Goal: Information Seeking & Learning: Learn about a topic

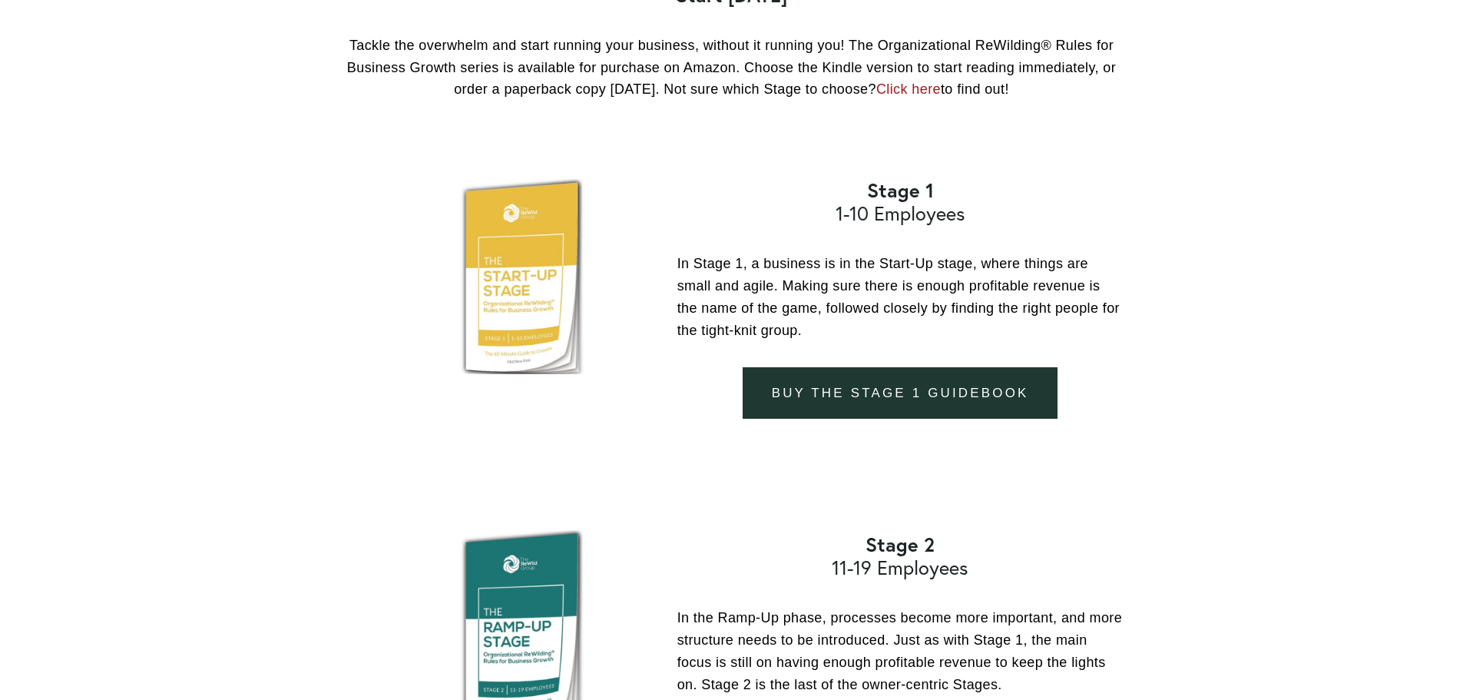
scroll to position [1562, 0]
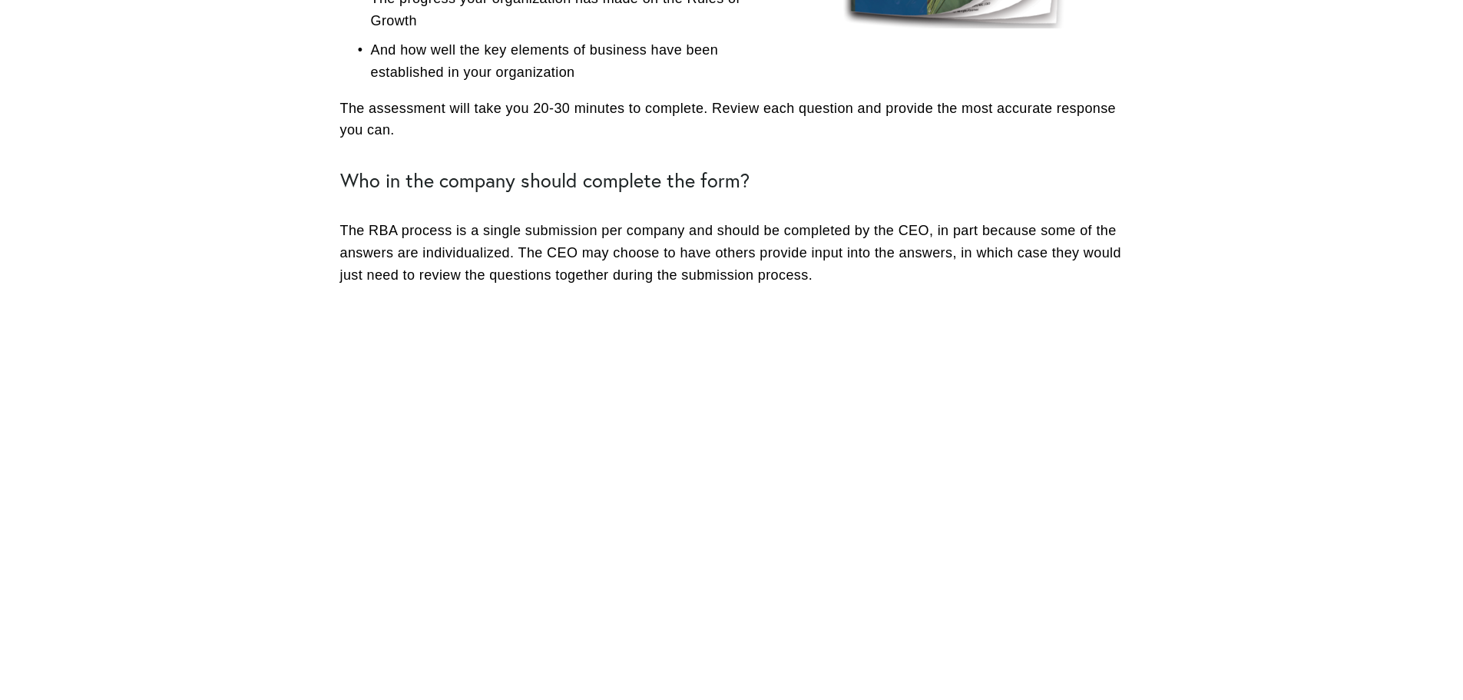
scroll to position [858, 0]
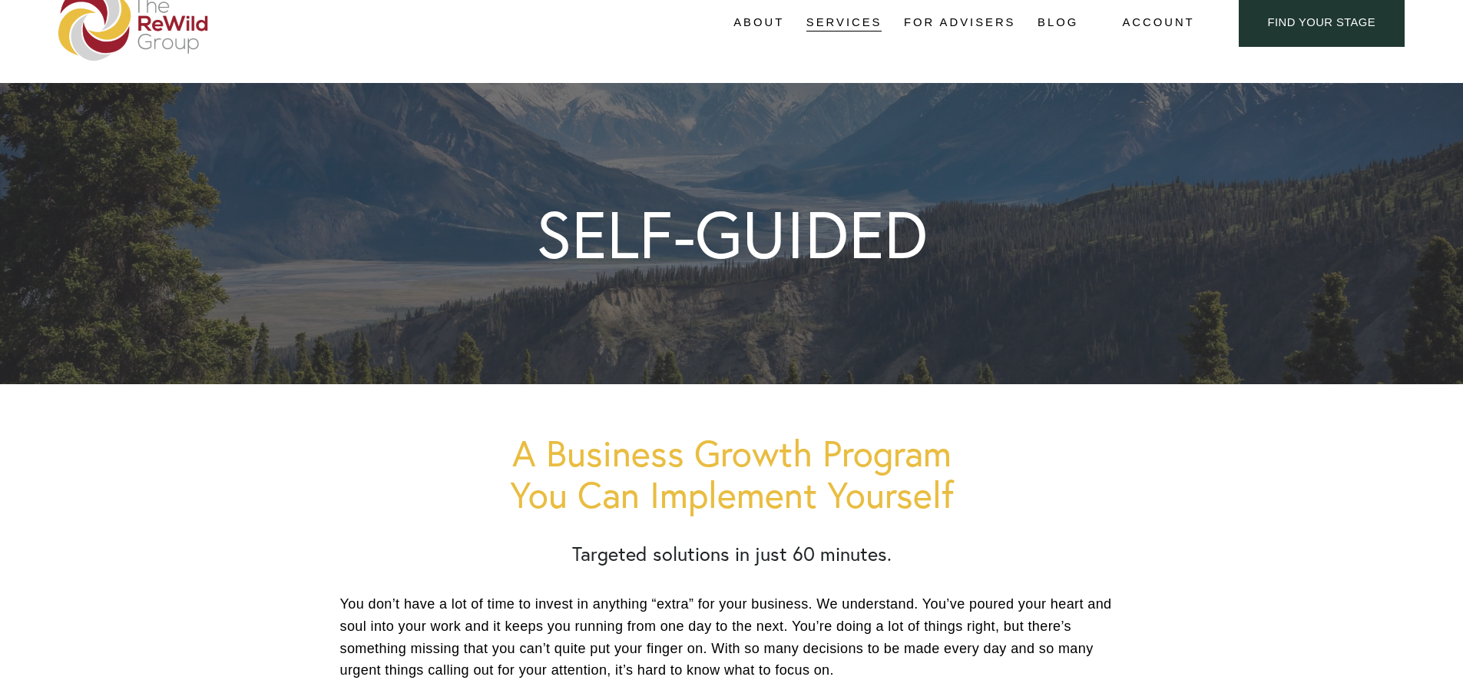
scroll to position [77, 0]
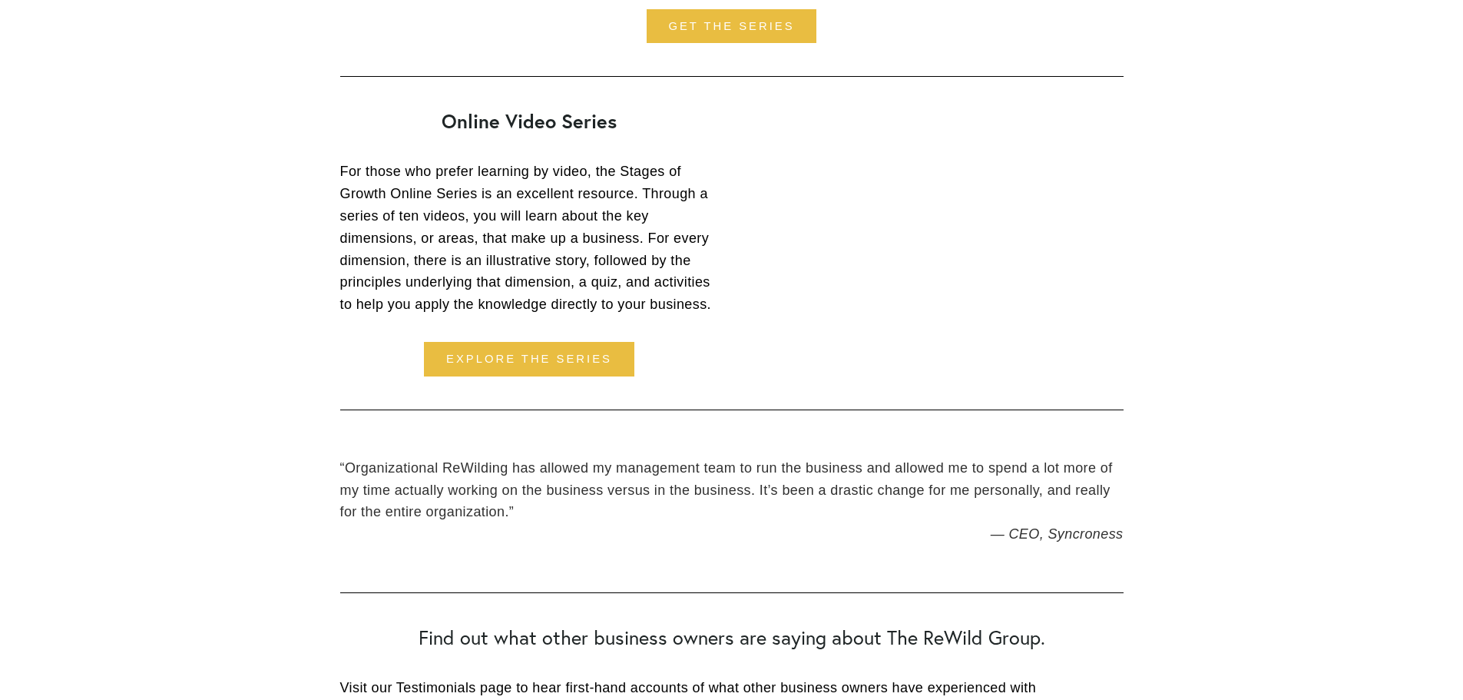
scroll to position [2385, 0]
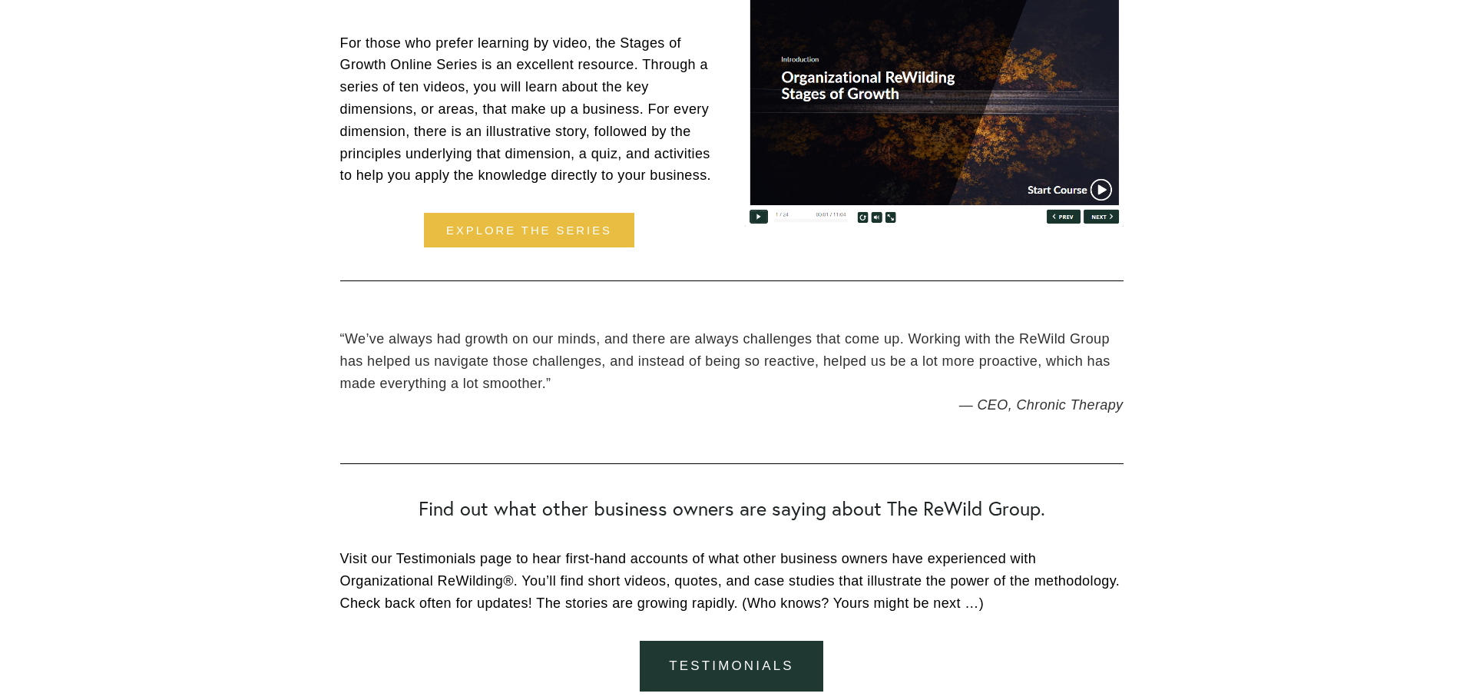
scroll to position [2393, 0]
